Goal: Task Accomplishment & Management: Manage account settings

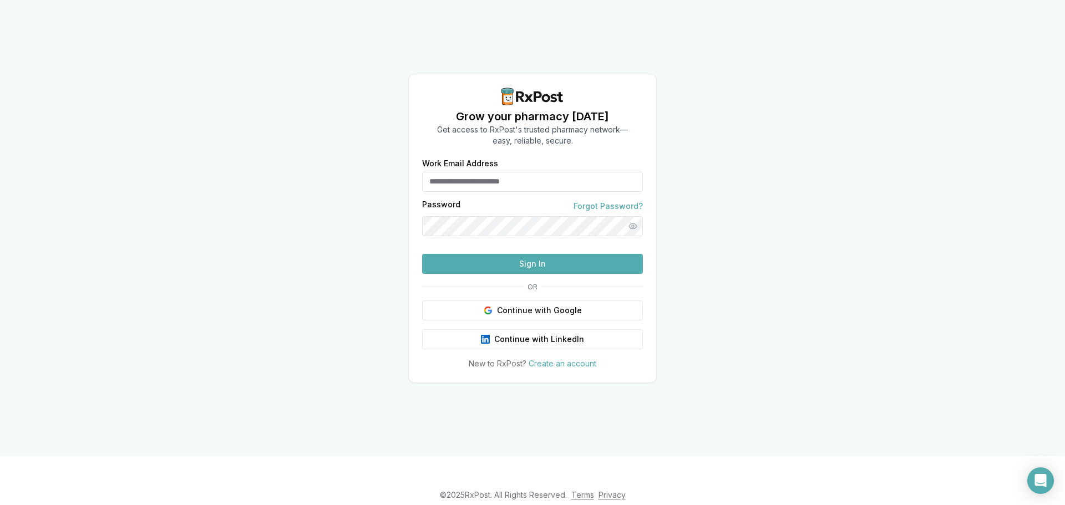
type input "**********"
click at [536, 274] on button "Sign In" at bounding box center [532, 264] width 221 height 20
click at [583, 274] on button "Sign In" at bounding box center [532, 264] width 221 height 20
click at [615, 274] on button "Sign In" at bounding box center [532, 264] width 221 height 20
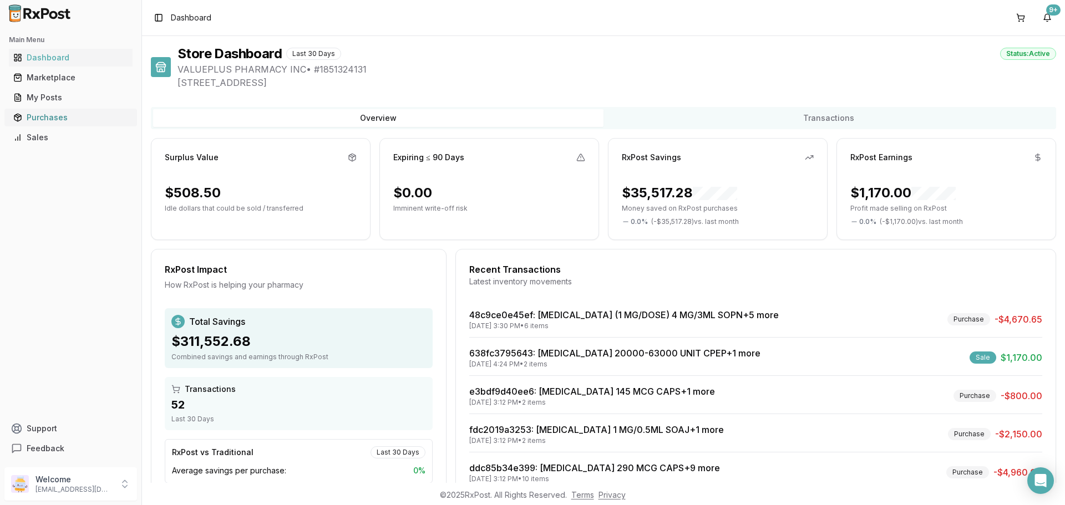
click at [53, 109] on link "Purchases" at bounding box center [71, 118] width 124 height 20
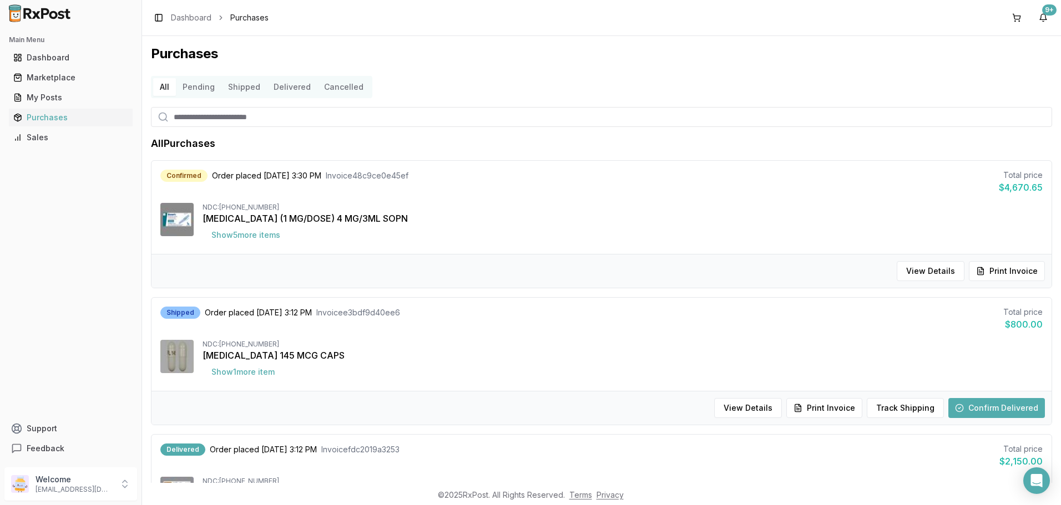
scroll to position [55, 0]
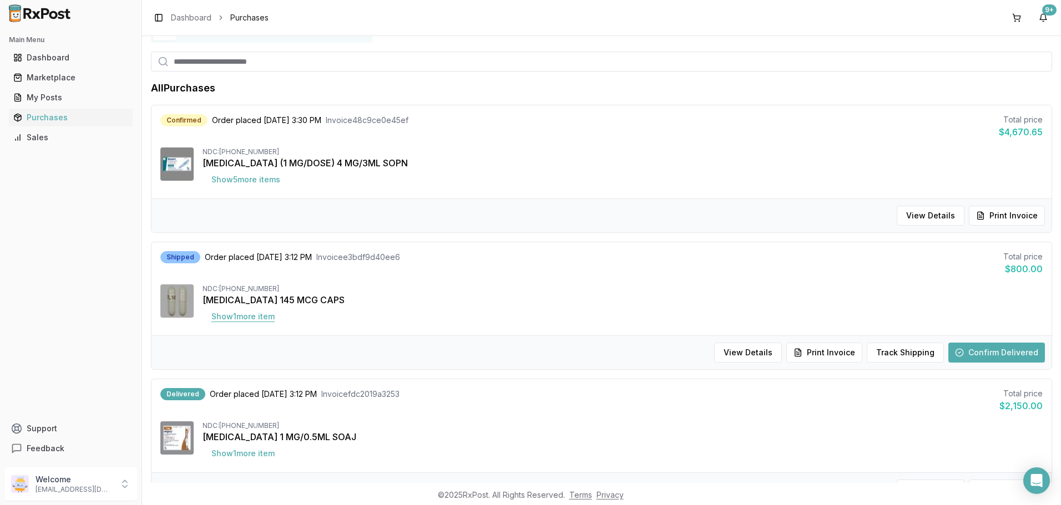
click at [232, 323] on button "Show 1 more item" at bounding box center [242, 317] width 81 height 20
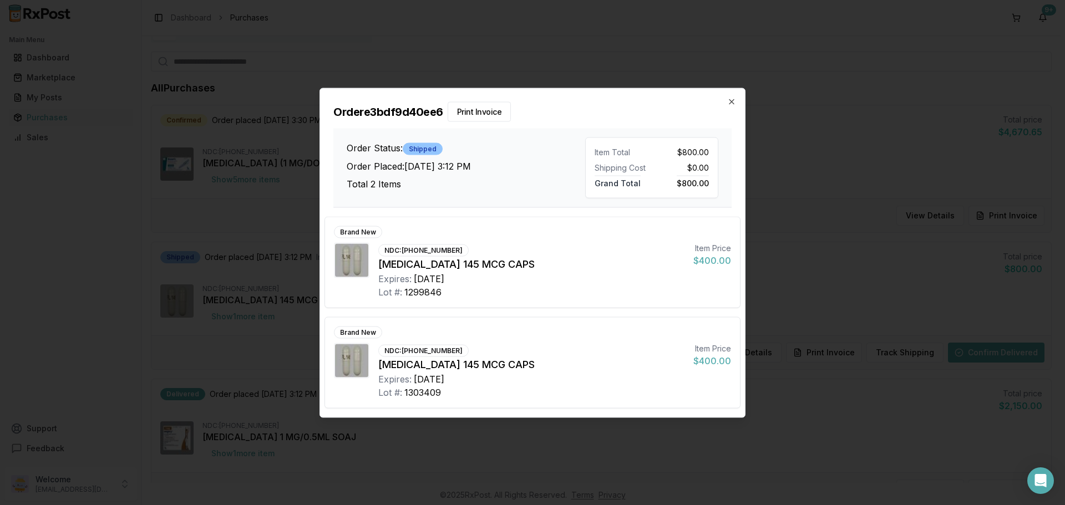
click at [729, 95] on div "Order e3bdf9d40ee6 Print Invoice Order Status: Shipped Order Placed: [DATE] 3:1…" at bounding box center [532, 147] width 425 height 119
drag, startPoint x: 728, startPoint y: 102, endPoint x: 731, endPoint y: 108, distance: 6.2
click at [728, 102] on icon "button" at bounding box center [731, 101] width 9 height 9
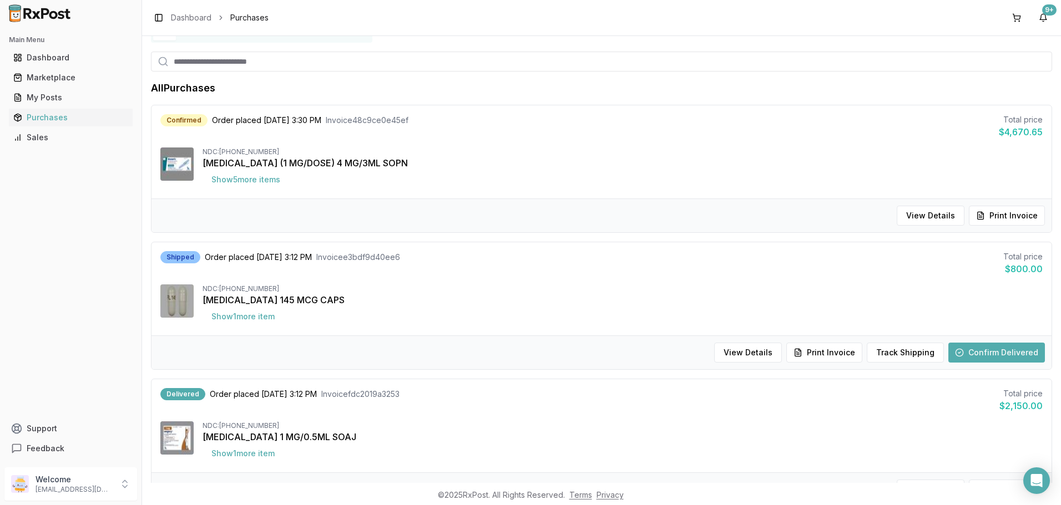
click at [972, 356] on button "Confirm Delivered" at bounding box center [996, 353] width 97 height 20
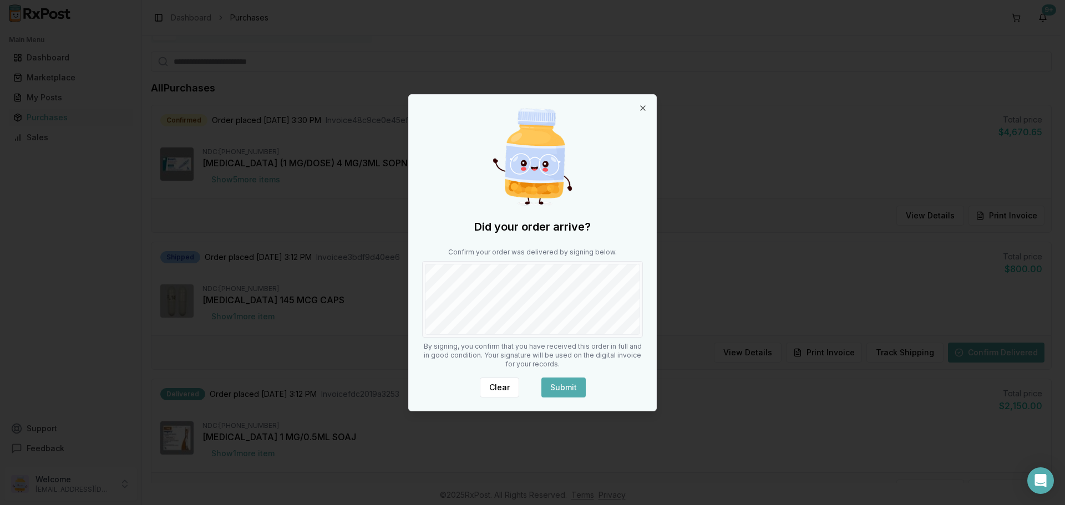
click at [605, 338] on div "Did your order arrive? Confirm your order was delivered by signing below. By si…" at bounding box center [532, 253] width 247 height 316
click at [572, 379] on button "Submit" at bounding box center [563, 388] width 44 height 20
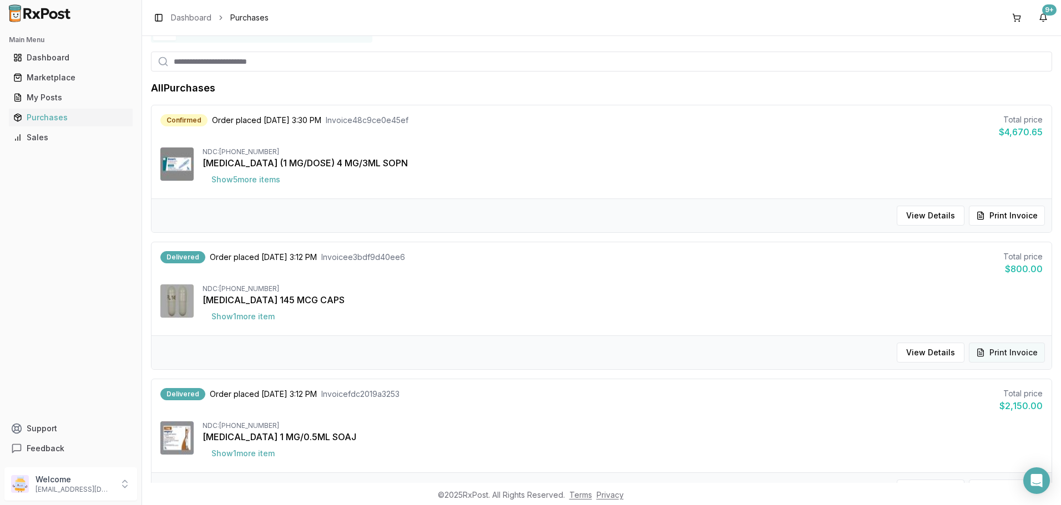
click at [994, 353] on button "Print Invoice" at bounding box center [1006, 353] width 76 height 20
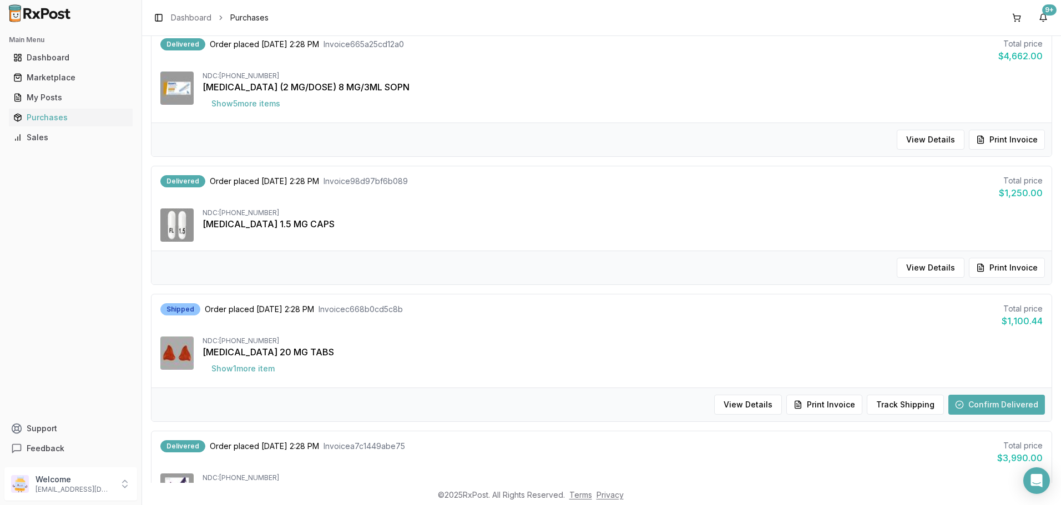
scroll to position [832, 0]
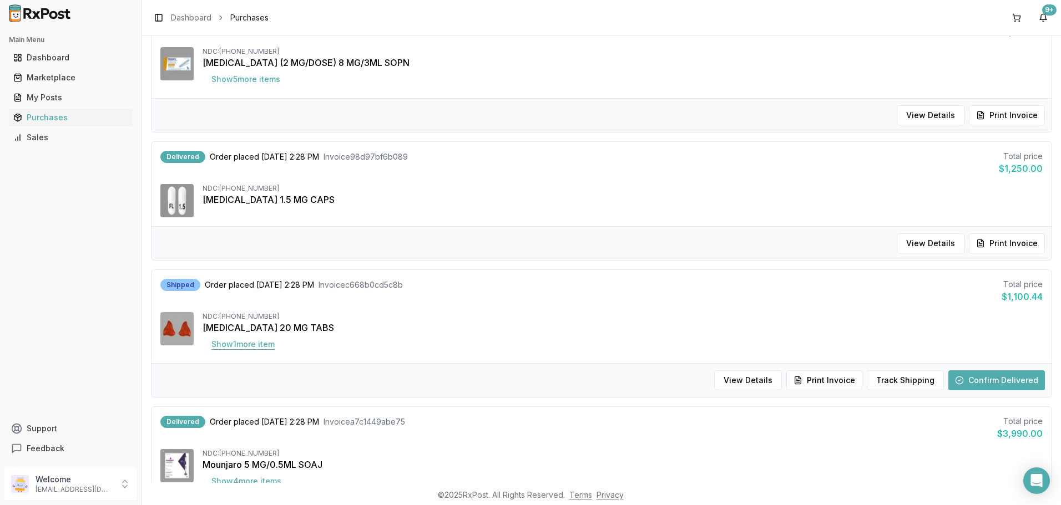
click at [253, 346] on button "Show 1 more item" at bounding box center [242, 344] width 81 height 20
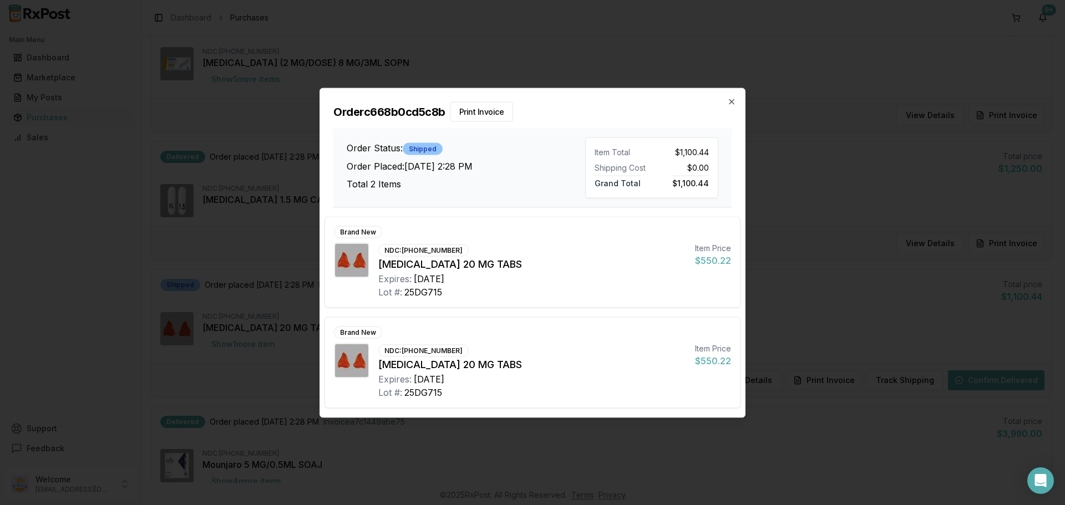
click at [729, 106] on h2 "Order c668b0cd5c8b Print Invoice" at bounding box center [532, 112] width 398 height 20
click at [730, 100] on icon "button" at bounding box center [731, 101] width 4 height 4
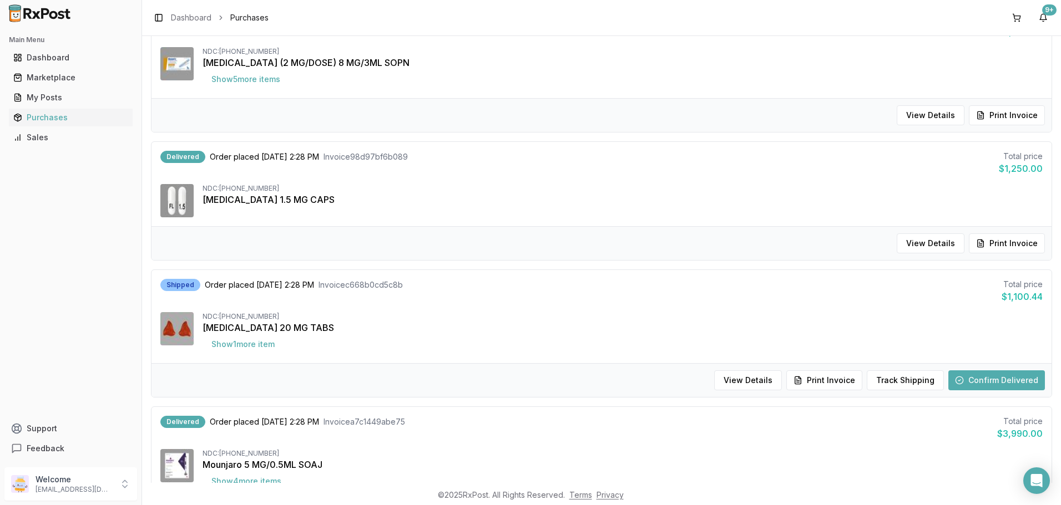
click at [996, 382] on button "Confirm Delivered" at bounding box center [996, 381] width 97 height 20
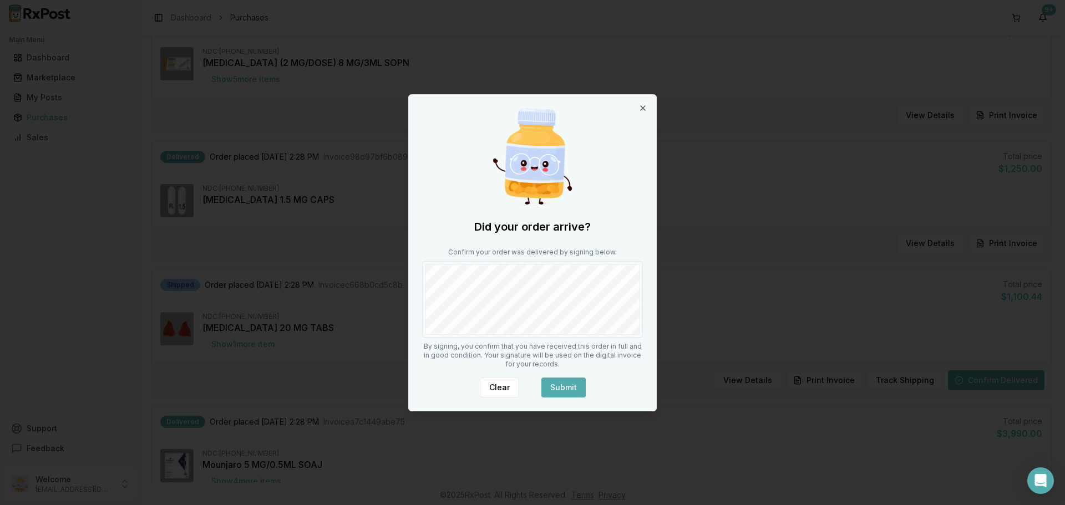
click at [569, 389] on button "Submit" at bounding box center [563, 388] width 44 height 20
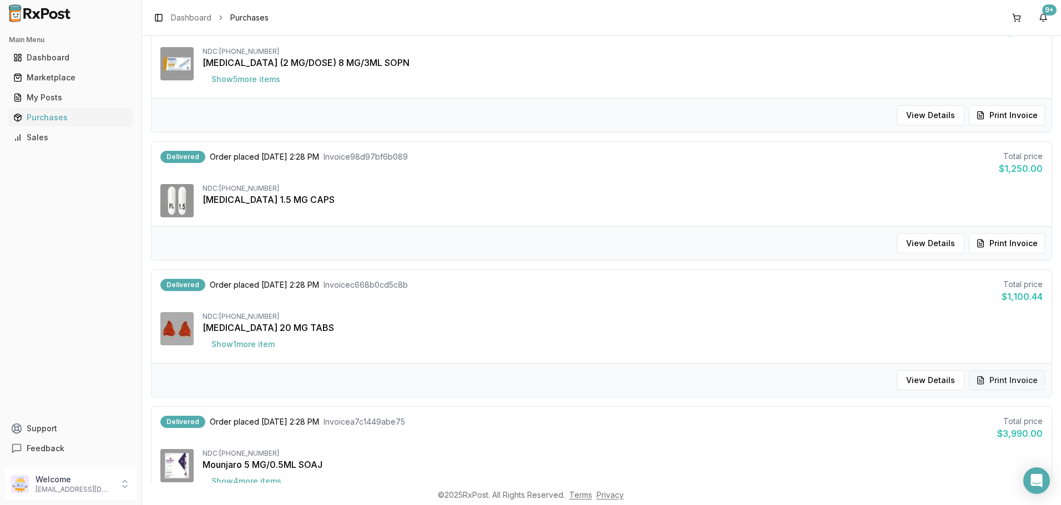
click at [992, 378] on button "Print Invoice" at bounding box center [1006, 381] width 76 height 20
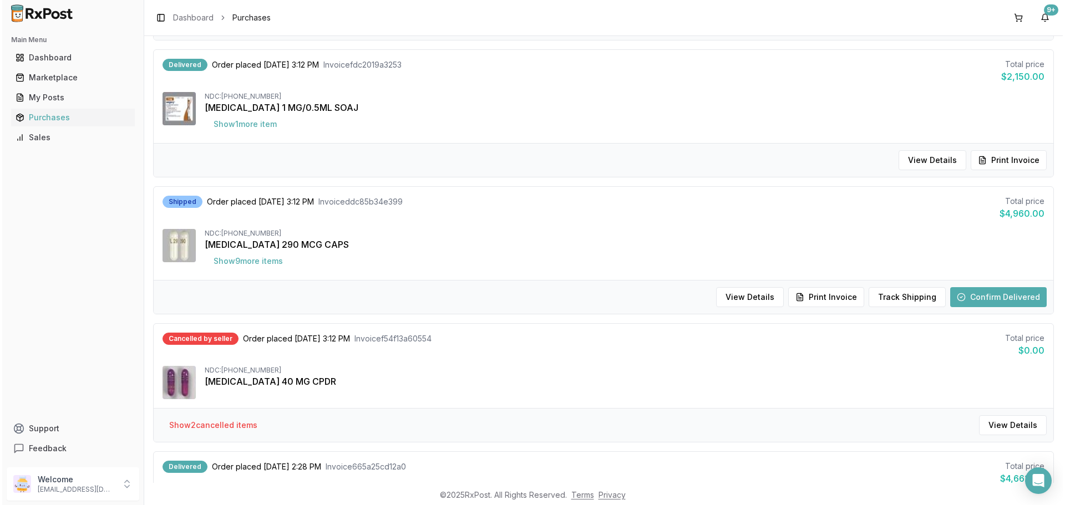
scroll to position [410, 0]
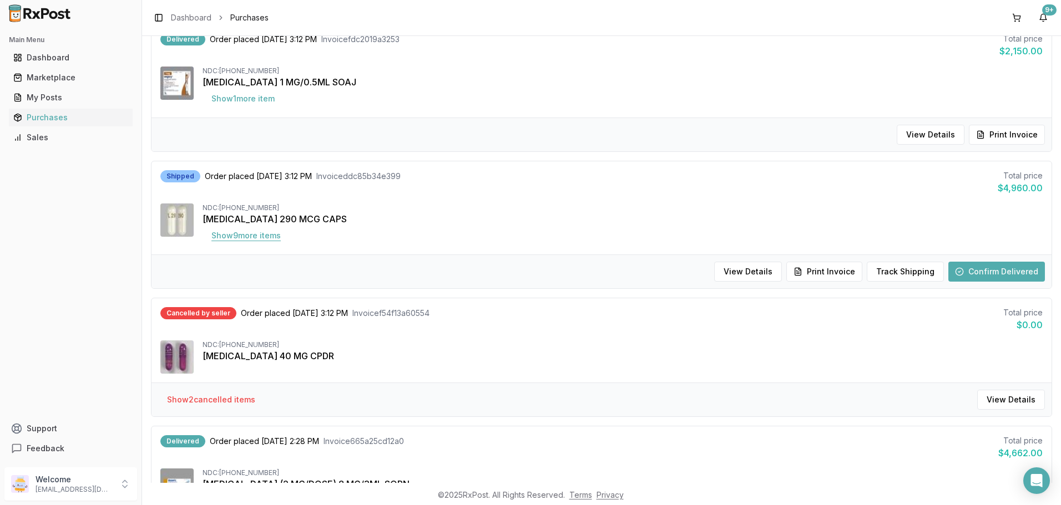
click at [283, 241] on button "Show 9 more item s" at bounding box center [245, 236] width 87 height 20
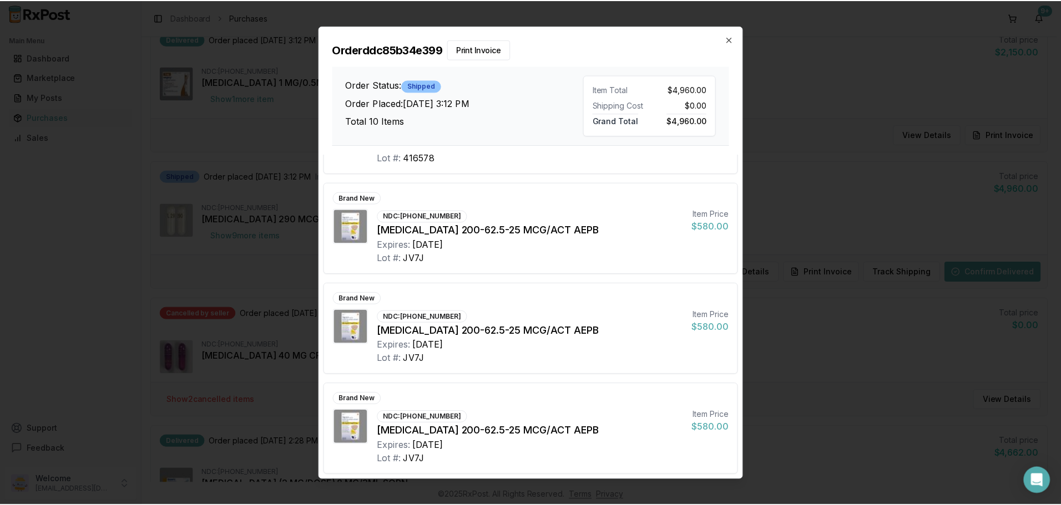
scroll to position [678, 0]
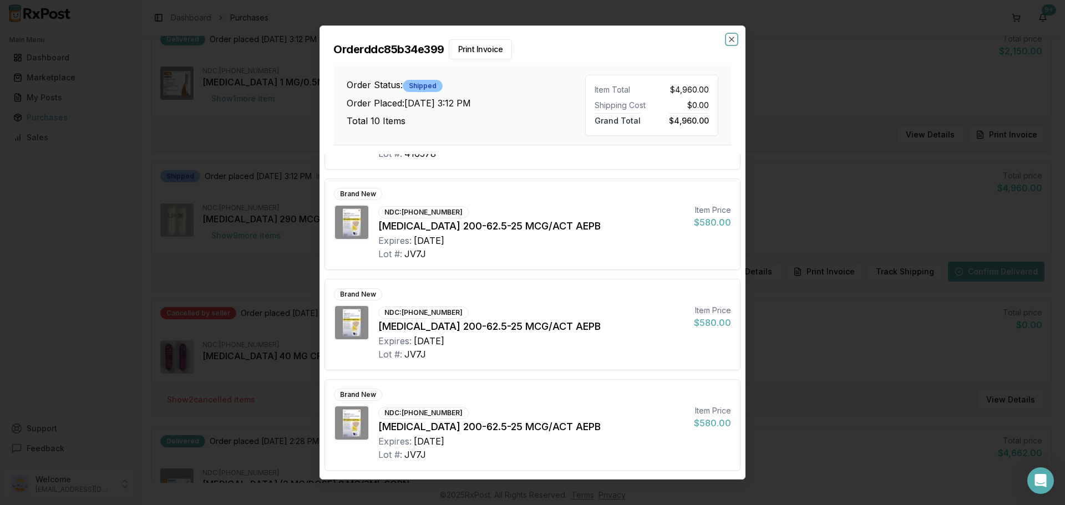
click at [729, 39] on icon "button" at bounding box center [731, 39] width 9 height 9
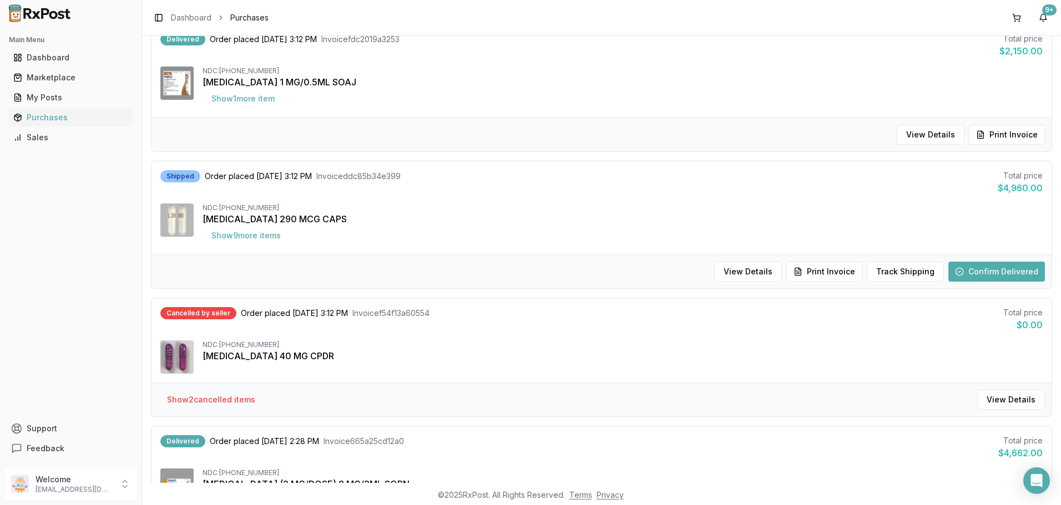
click at [993, 267] on button "Confirm Delivered" at bounding box center [996, 272] width 97 height 20
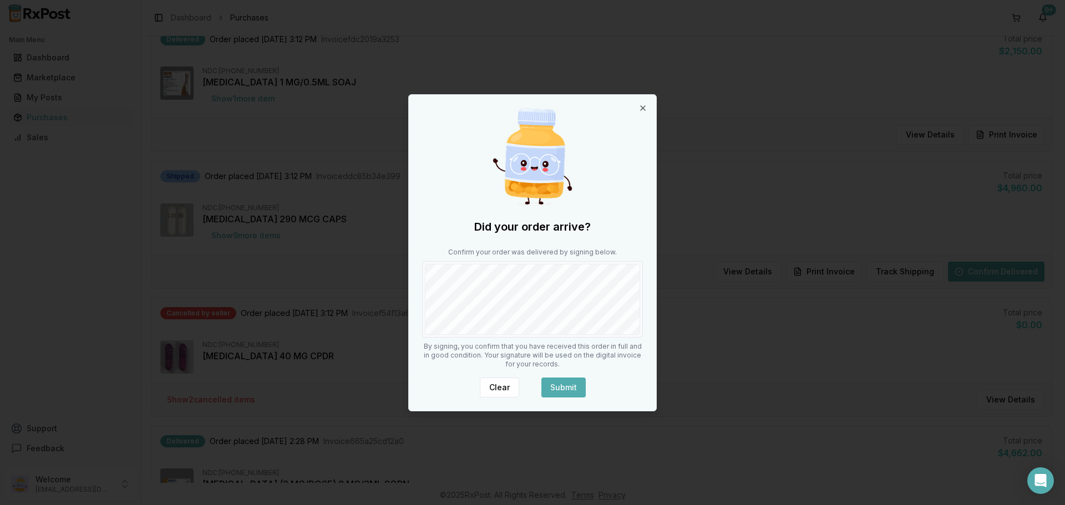
click at [569, 349] on div "Did your order arrive? Confirm your order was delivered by signing below. By si…" at bounding box center [532, 253] width 247 height 316
click at [628, 323] on div at bounding box center [532, 299] width 221 height 77
click at [490, 382] on button "Clear" at bounding box center [499, 388] width 39 height 20
click at [501, 385] on button "Clear" at bounding box center [499, 388] width 39 height 20
click at [557, 386] on button "Submit" at bounding box center [563, 388] width 44 height 20
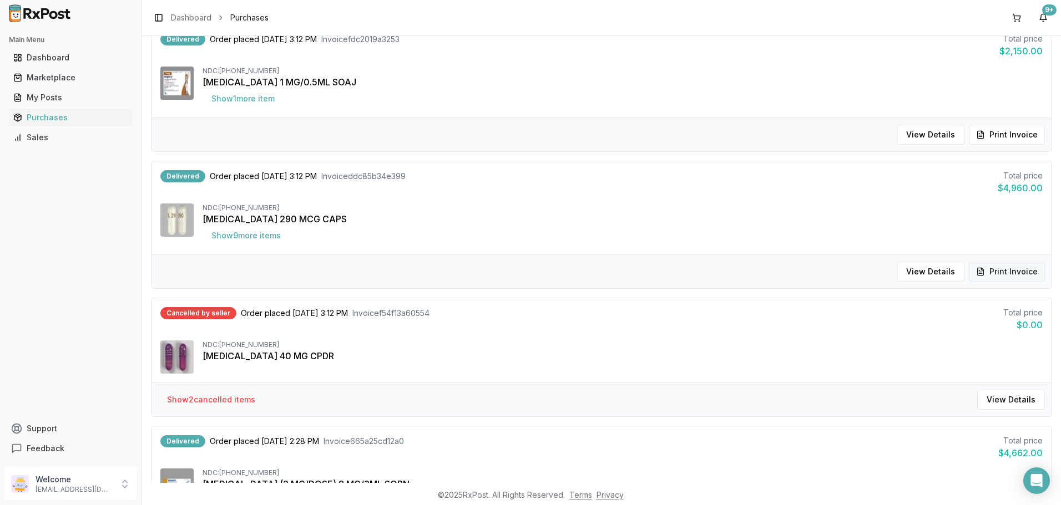
click at [1020, 275] on button "Print Invoice" at bounding box center [1006, 272] width 76 height 20
